Goal: Task Accomplishment & Management: Manage account settings

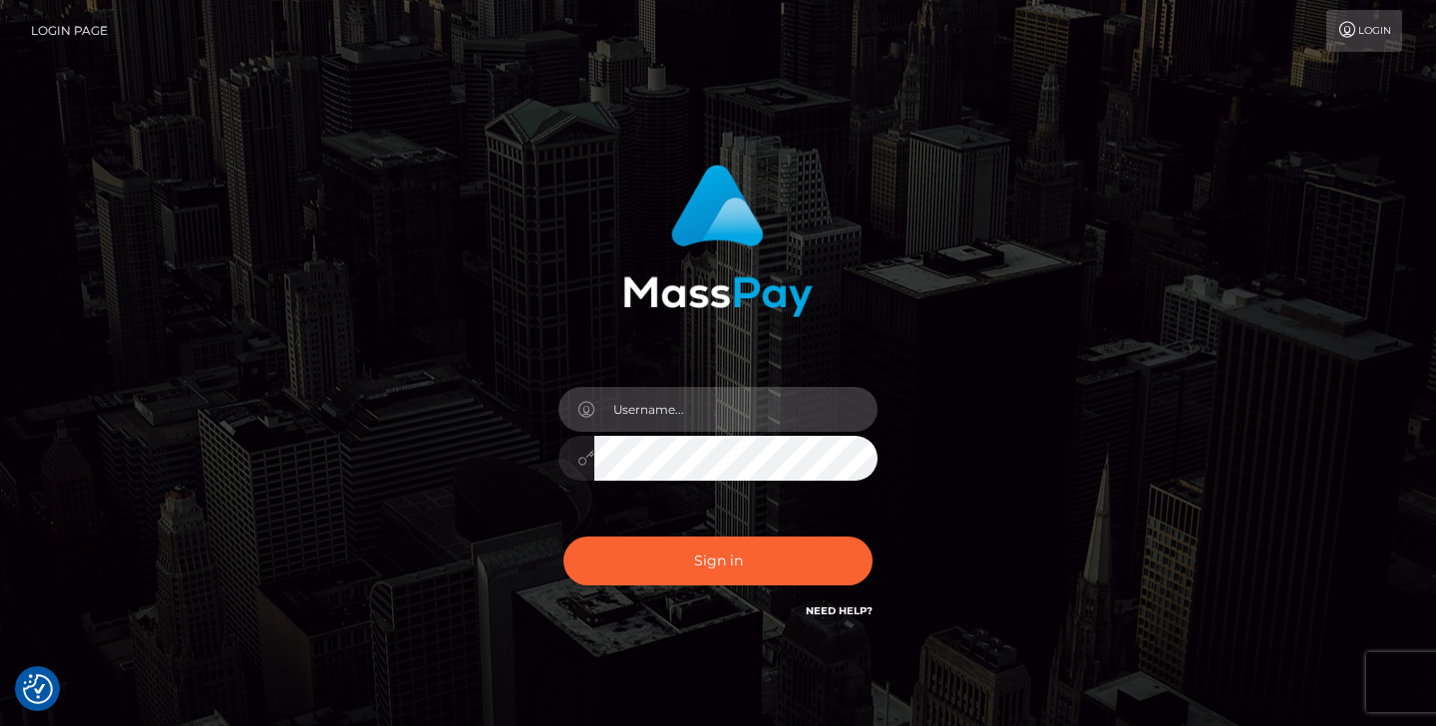
click at [662, 423] on input "text" at bounding box center [735, 409] width 283 height 45
type input "[EMAIL_ADDRESS][DOMAIN_NAME]"
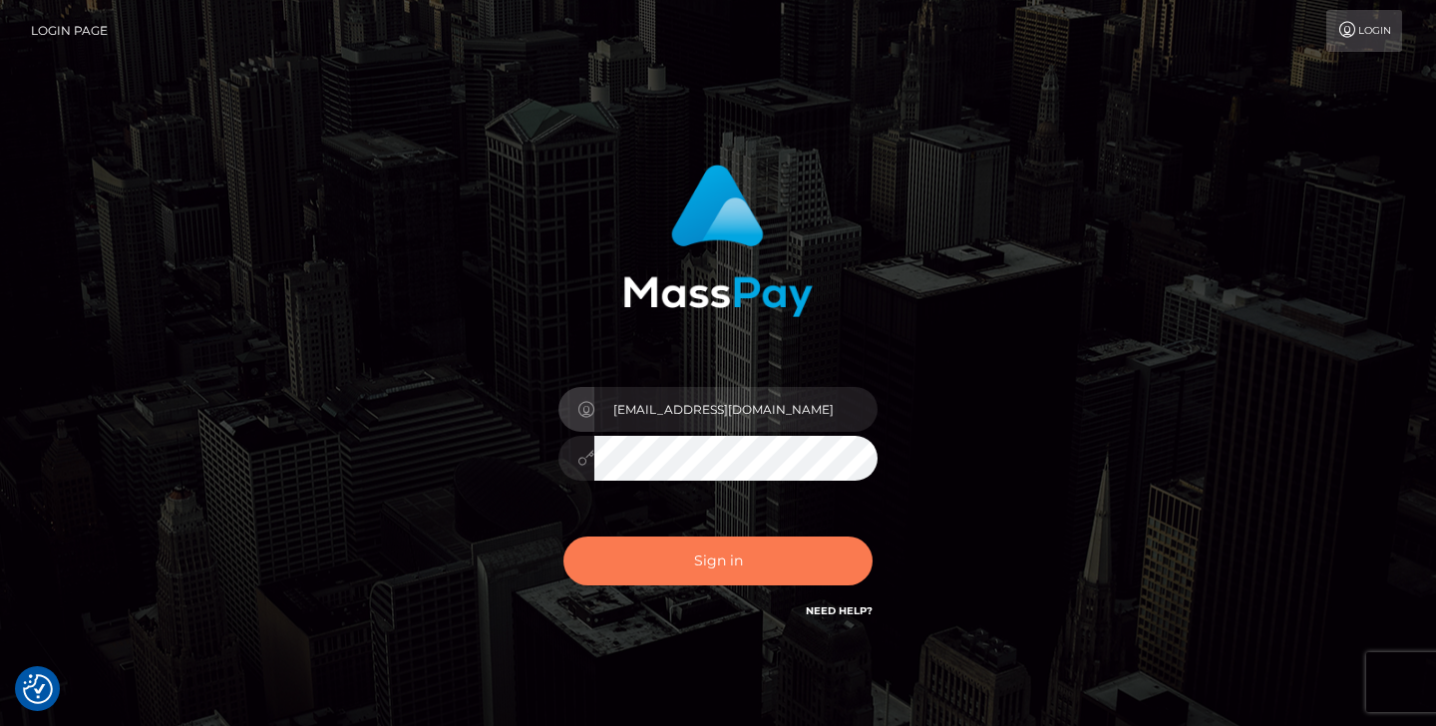
click at [709, 538] on button "Sign in" at bounding box center [717, 560] width 309 height 49
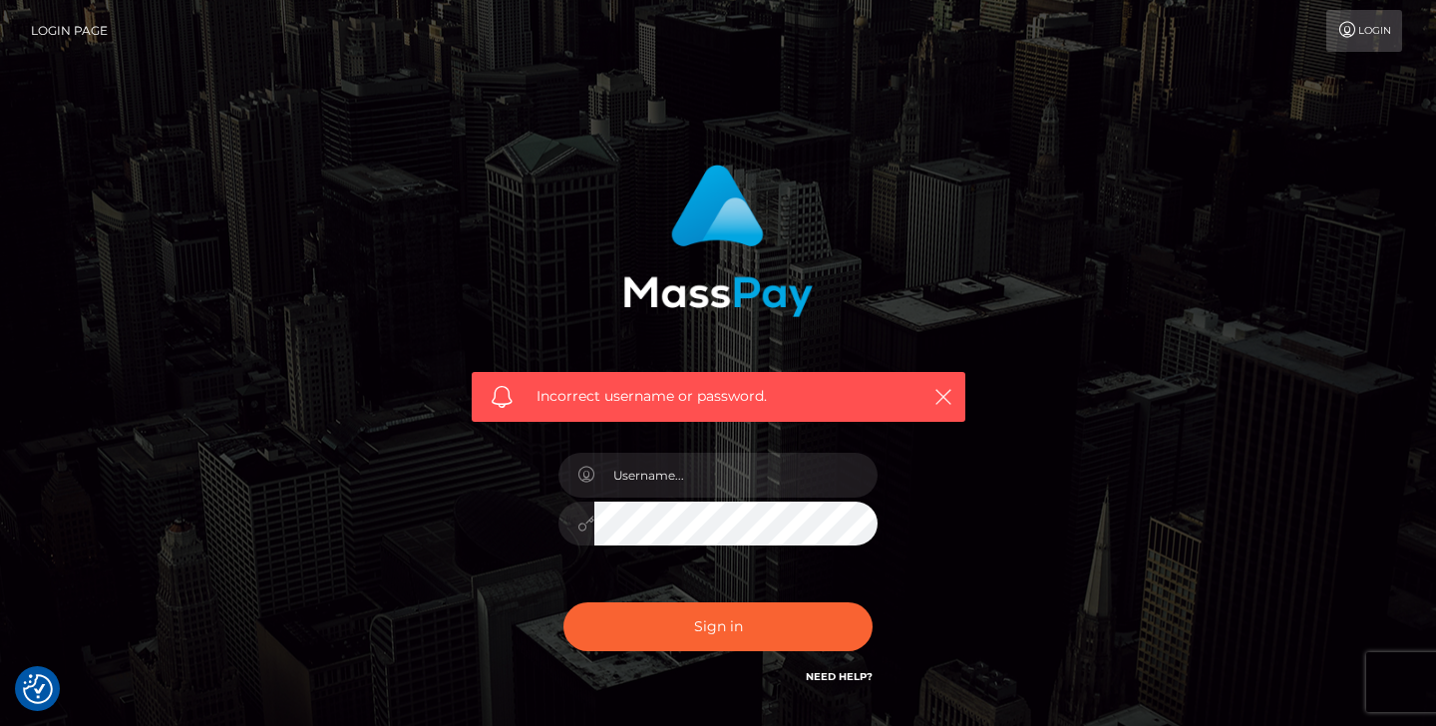
click at [1368, 33] on link "Login" at bounding box center [1364, 31] width 76 height 42
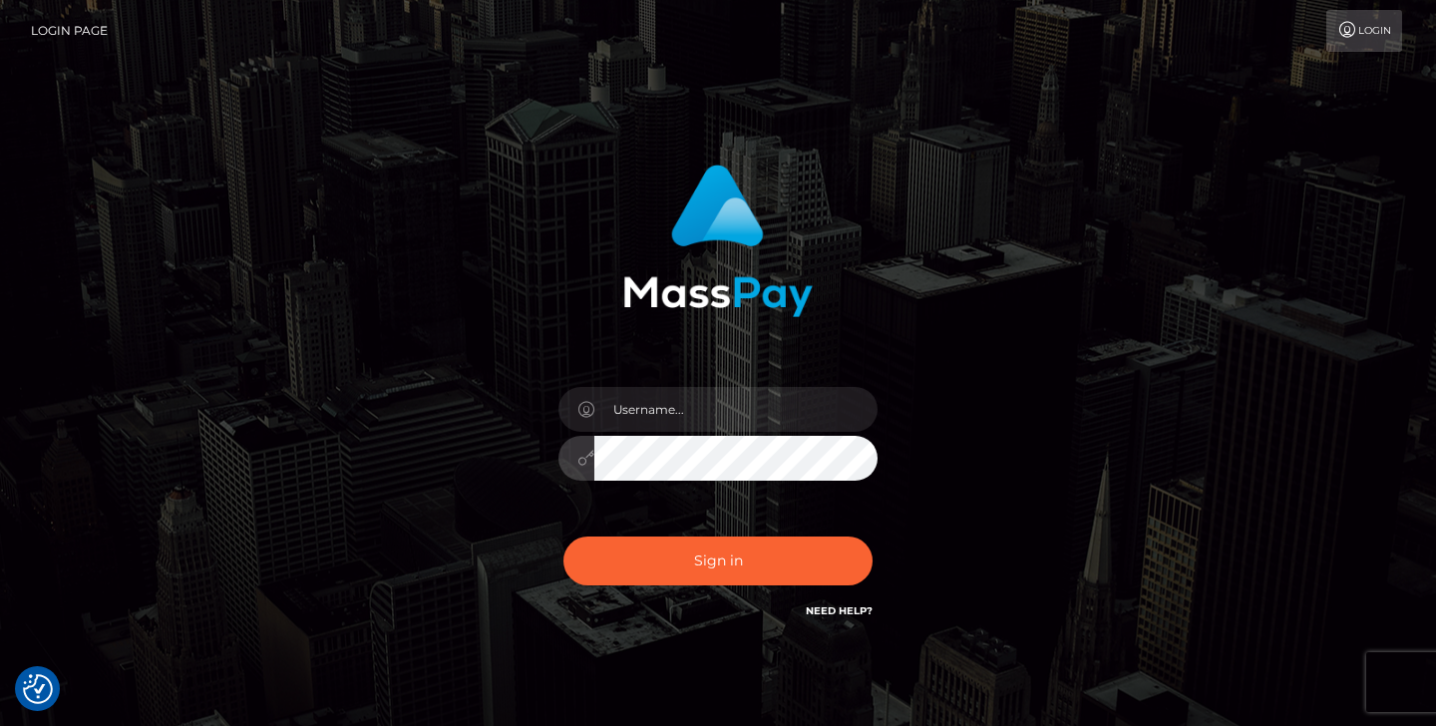
click at [663, 513] on div at bounding box center [717, 448] width 349 height 153
click at [830, 614] on link "Need Help?" at bounding box center [839, 610] width 67 height 13
click at [95, 32] on link "Login Page" at bounding box center [69, 31] width 77 height 42
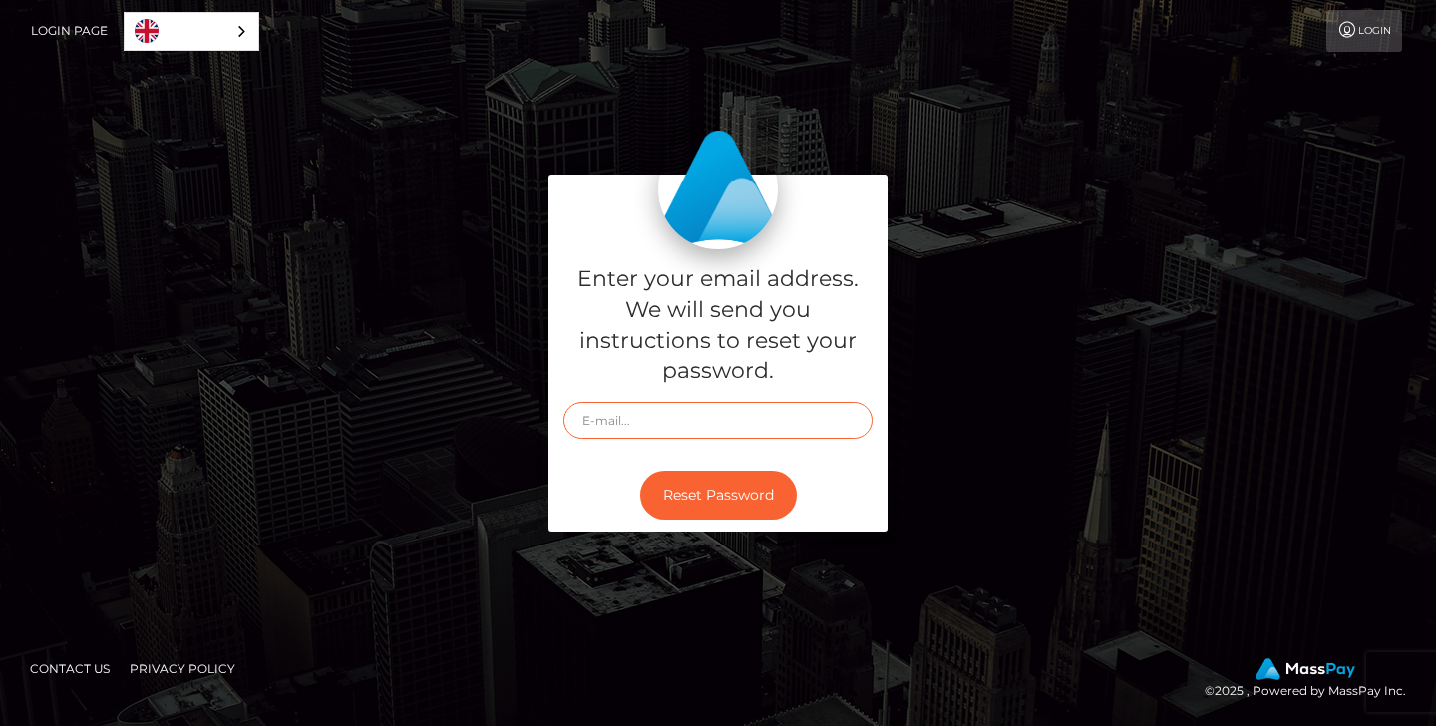
click at [626, 424] on input "text" at bounding box center [717, 420] width 309 height 37
type input "amureva3@gmail.com"
click at [761, 491] on button "Reset Password" at bounding box center [718, 495] width 157 height 49
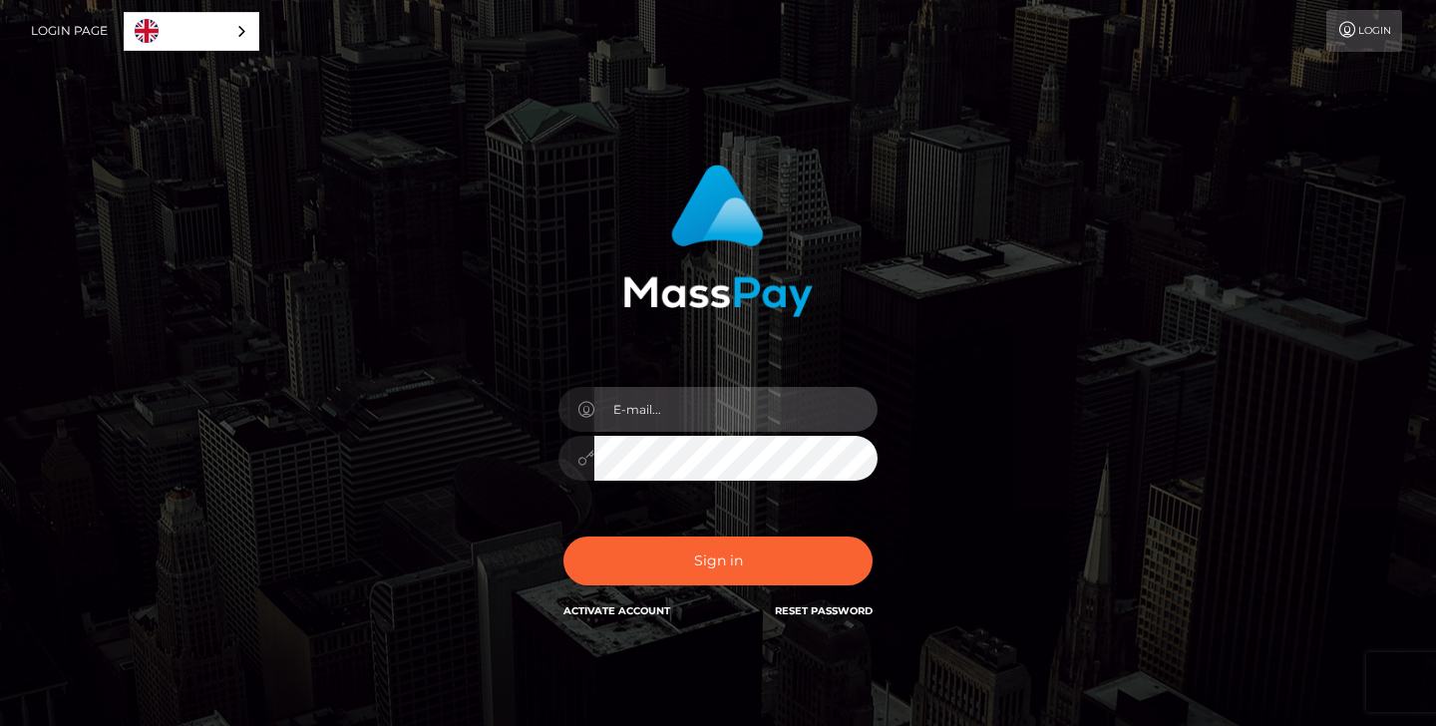
click at [717, 414] on input "email" at bounding box center [735, 409] width 283 height 45
type input "[EMAIL_ADDRESS][DOMAIN_NAME]"
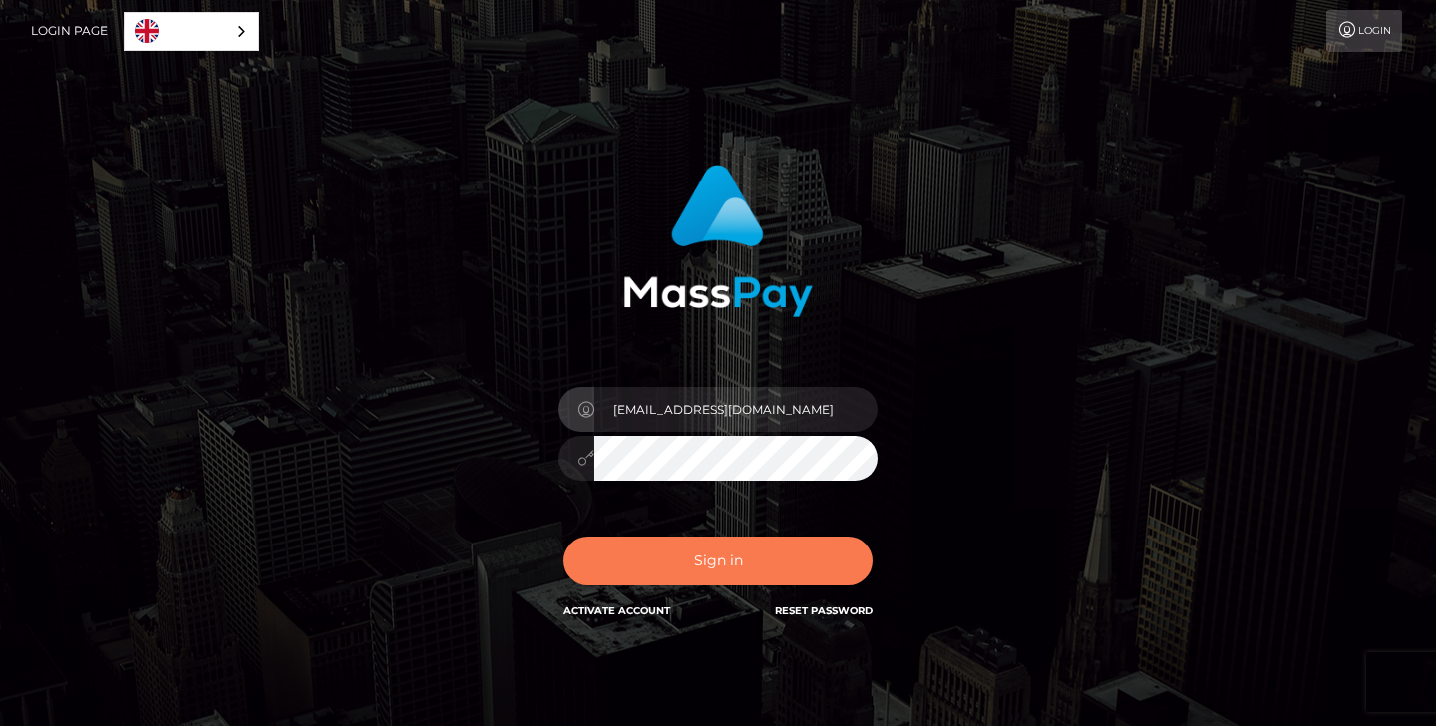
click at [743, 562] on button "Sign in" at bounding box center [717, 560] width 309 height 49
